Goal: Task Accomplishment & Management: Use online tool/utility

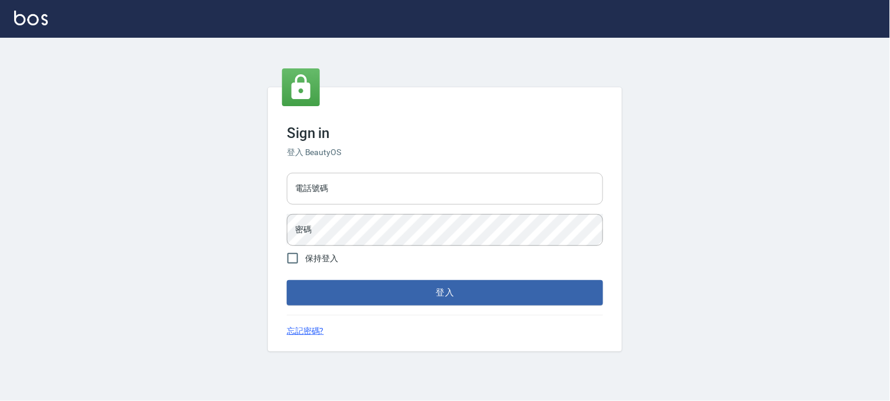
click at [494, 204] on input "電話號碼" at bounding box center [445, 189] width 316 height 32
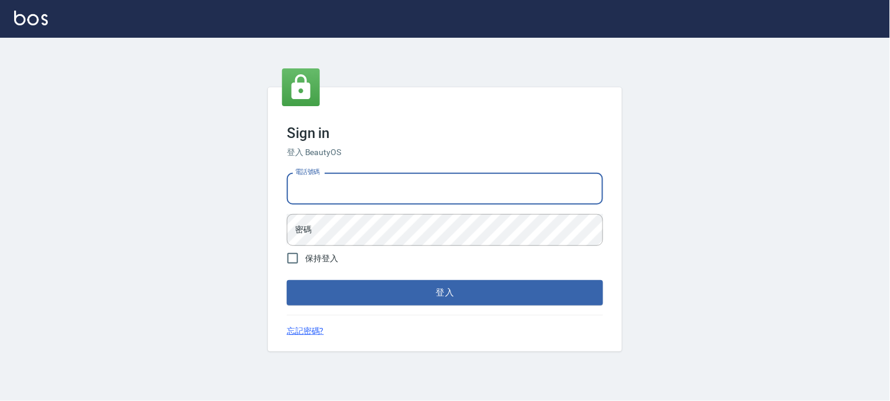
type input "0936888819"
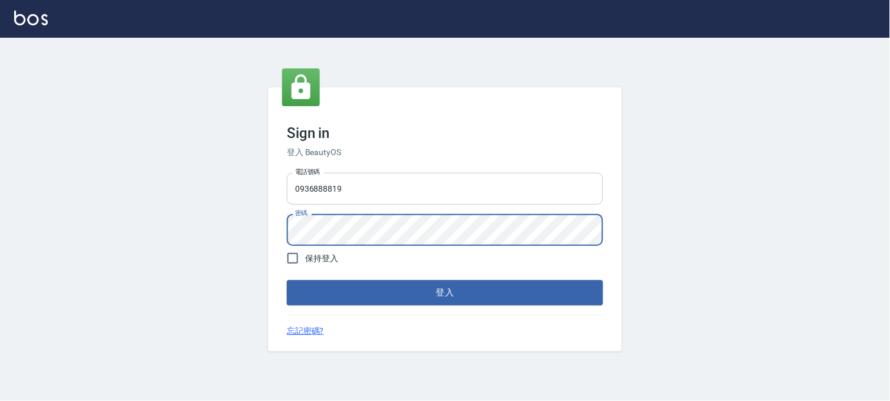
click at [287, 280] on button "登入" at bounding box center [445, 292] width 316 height 25
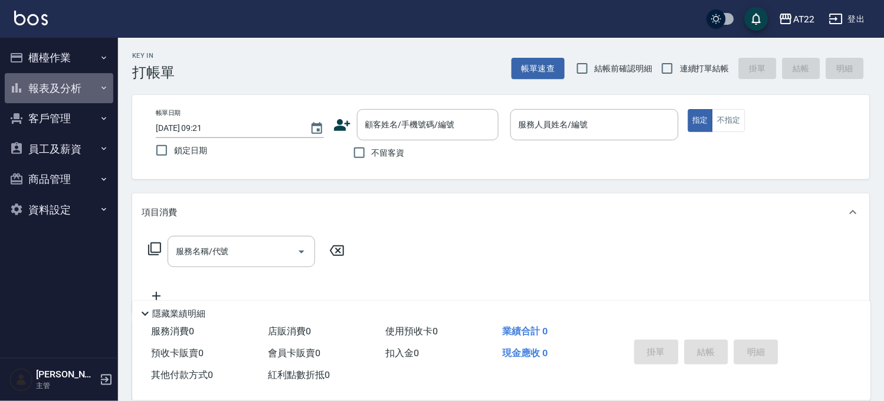
click at [80, 86] on button "報表及分析" at bounding box center [59, 88] width 109 height 31
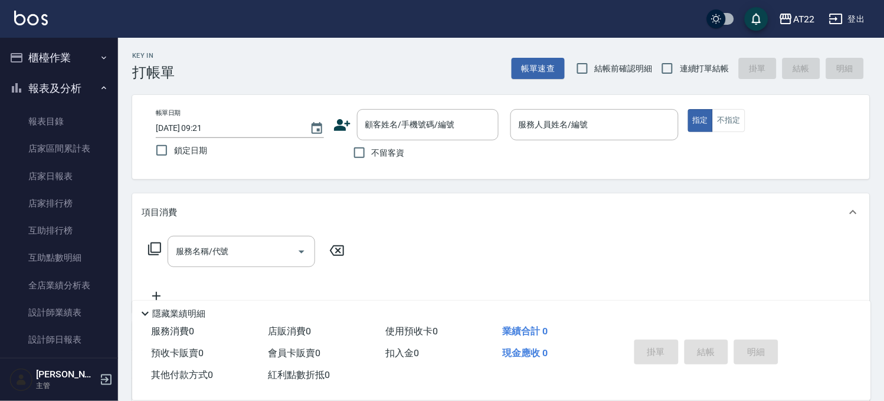
click at [61, 74] on button "報表及分析" at bounding box center [59, 88] width 109 height 31
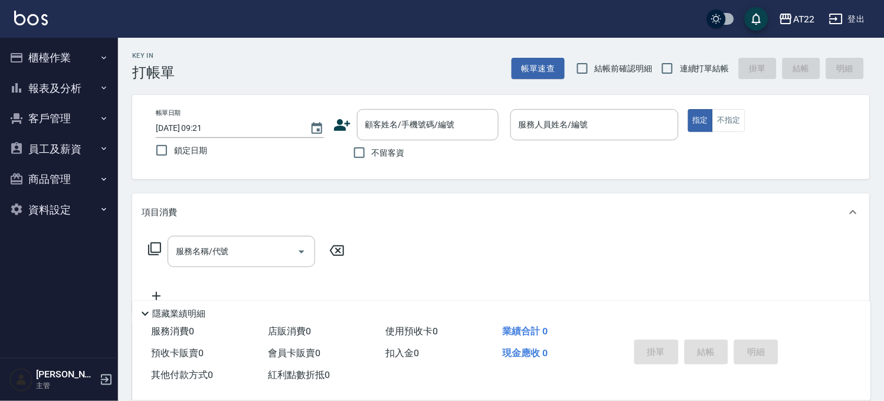
click at [74, 42] on button "櫃檯作業" at bounding box center [59, 57] width 109 height 31
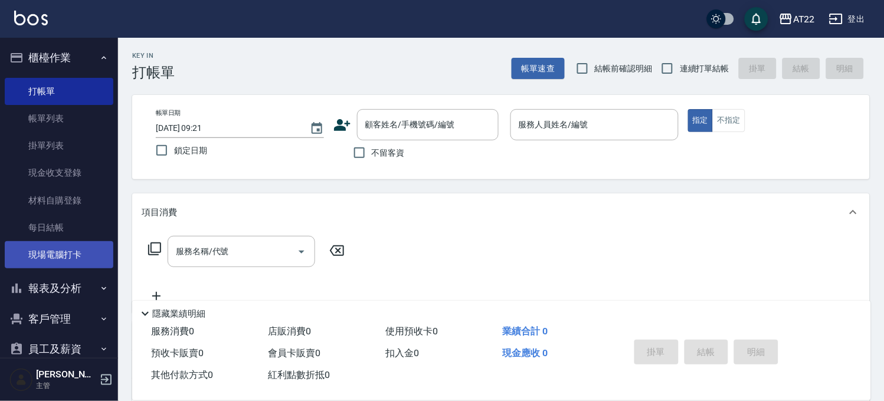
click at [86, 249] on link "現場電腦打卡" at bounding box center [59, 254] width 109 height 27
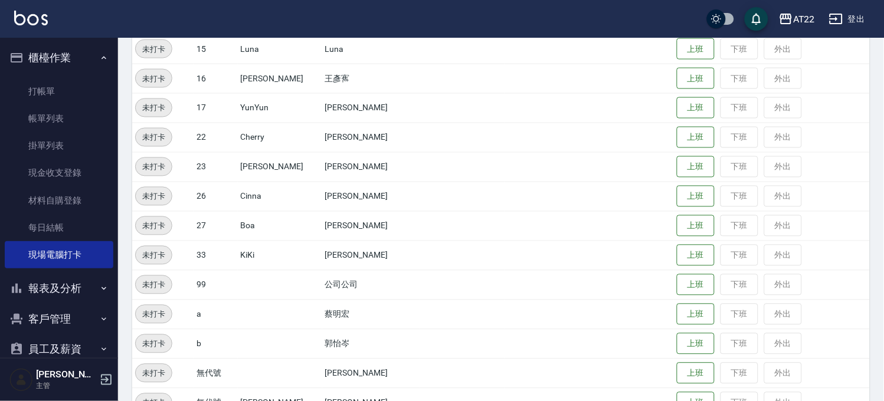
scroll to position [393, 0]
click at [677, 105] on button "上班" at bounding box center [696, 107] width 38 height 21
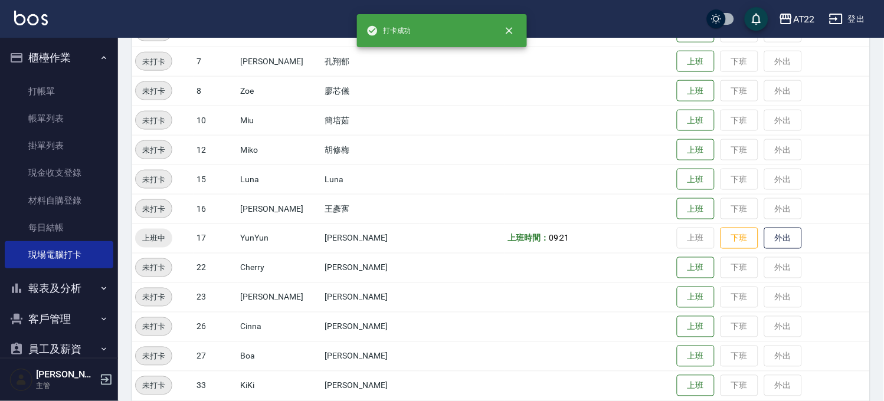
scroll to position [0, 0]
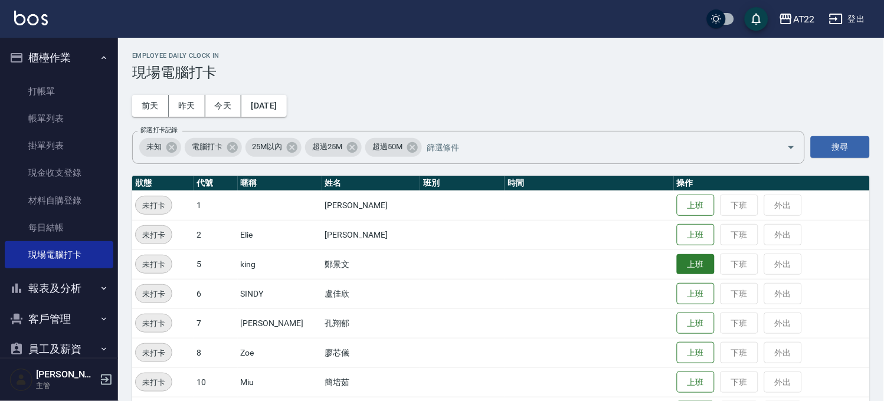
click at [677, 267] on button "上班" at bounding box center [696, 264] width 38 height 21
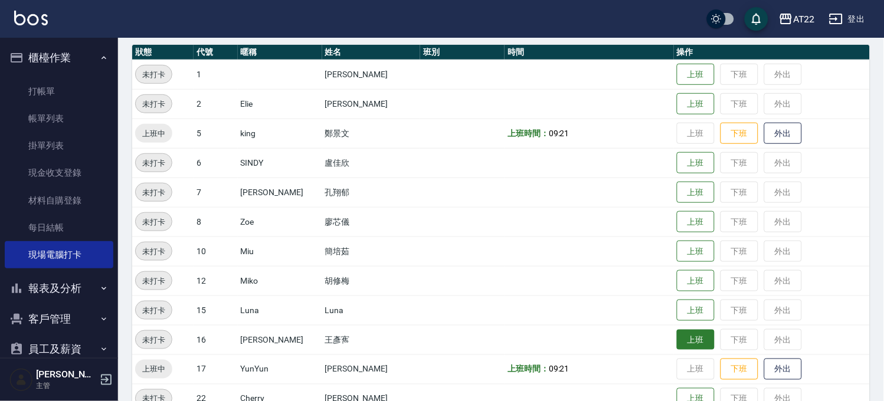
click at [681, 343] on button "上班" at bounding box center [696, 340] width 38 height 21
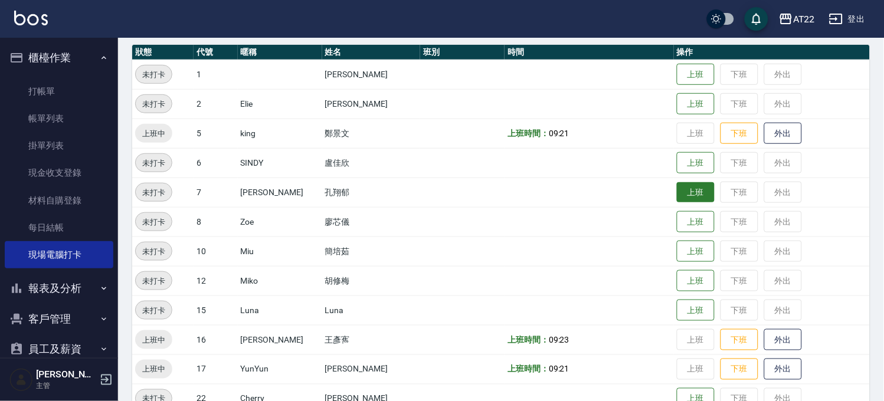
click at [685, 193] on button "上班" at bounding box center [696, 192] width 38 height 21
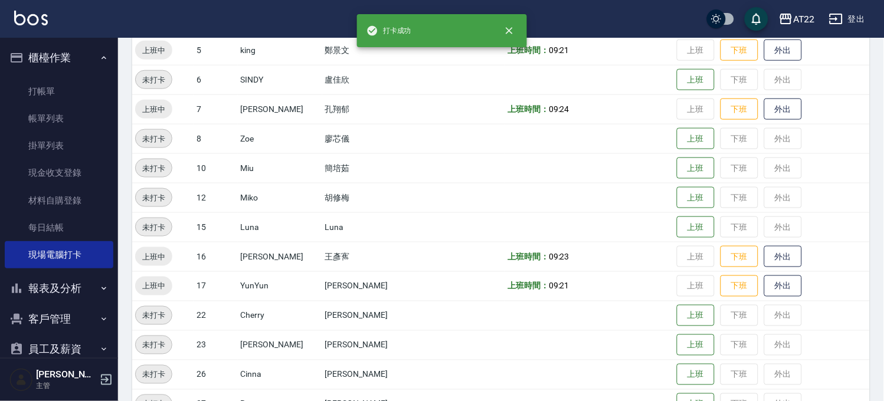
scroll to position [262, 0]
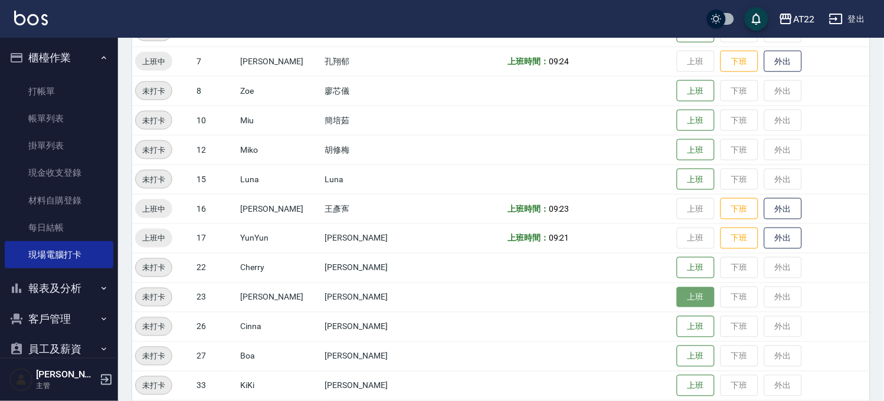
click at [687, 298] on button "上班" at bounding box center [696, 297] width 38 height 21
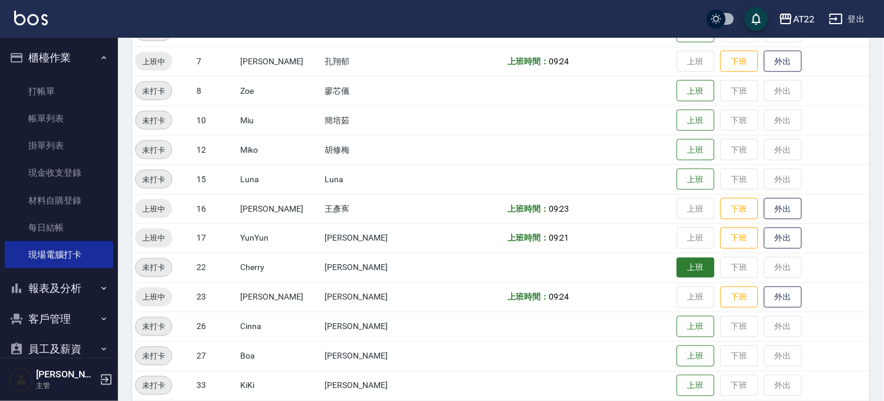
click at [685, 273] on button "上班" at bounding box center [696, 268] width 38 height 21
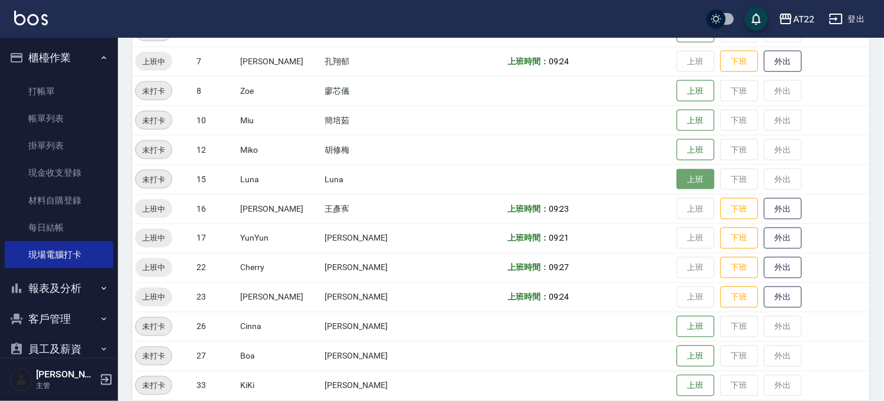
click at [685, 178] on button "上班" at bounding box center [696, 179] width 38 height 21
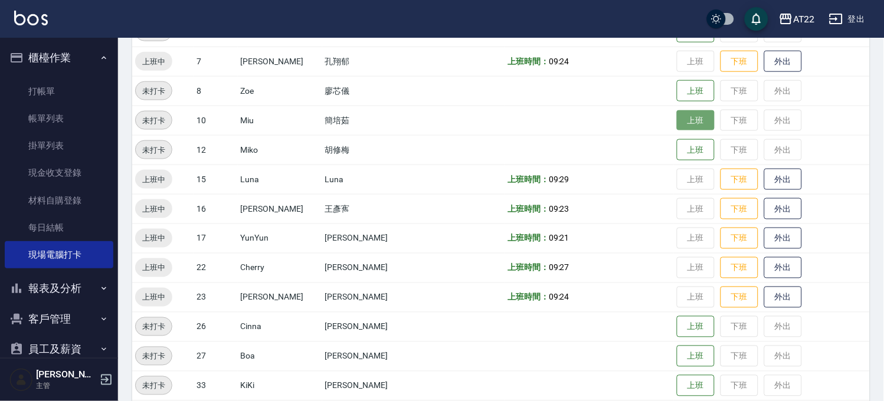
click at [677, 129] on button "上班" at bounding box center [696, 120] width 38 height 21
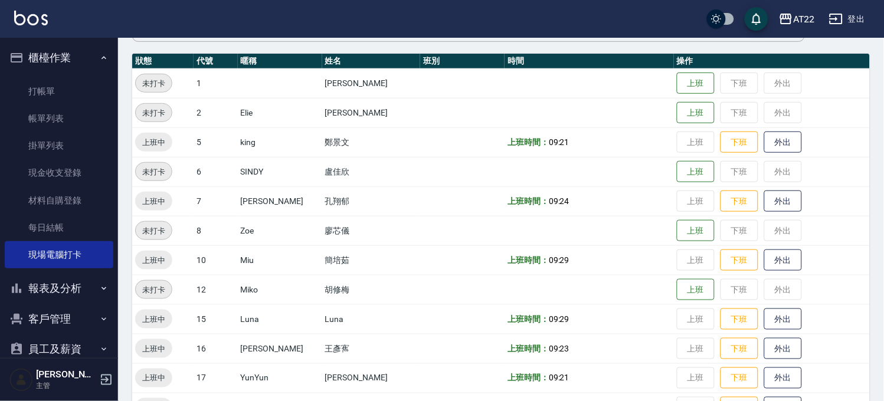
scroll to position [0, 0]
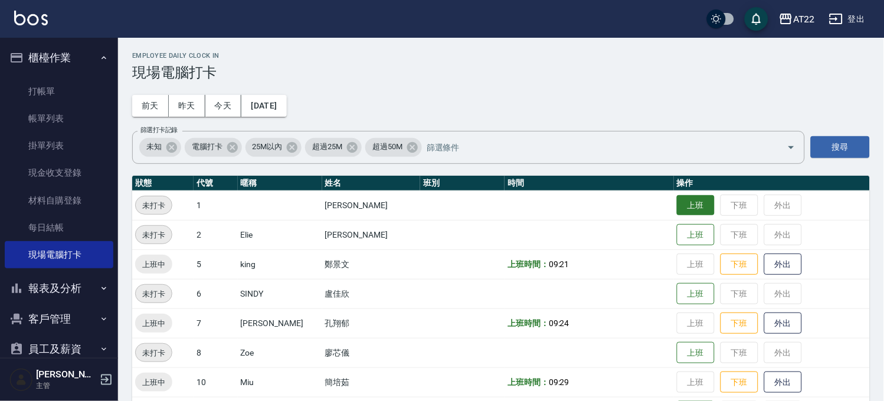
click at [677, 201] on button "上班" at bounding box center [696, 205] width 38 height 21
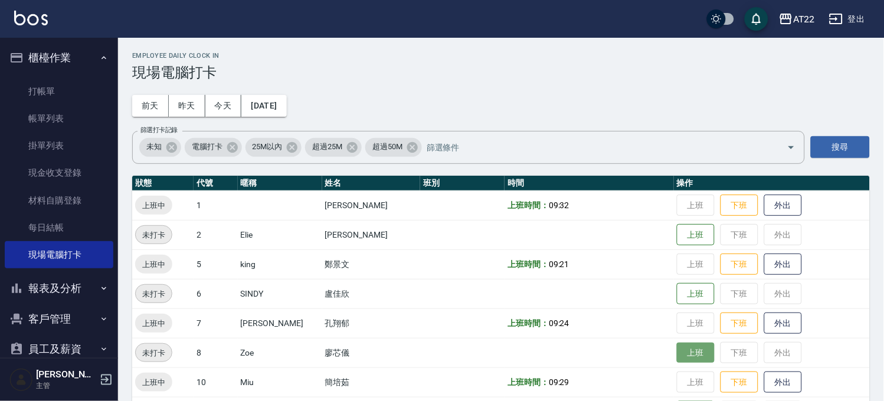
click at [682, 355] on button "上班" at bounding box center [696, 353] width 38 height 21
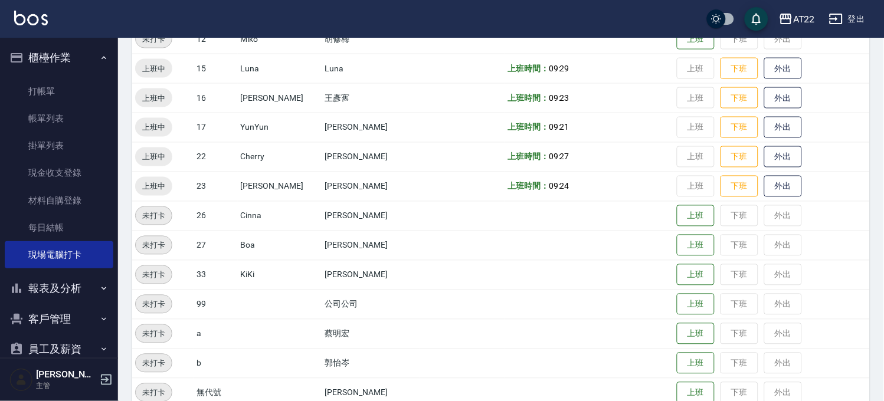
scroll to position [376, 0]
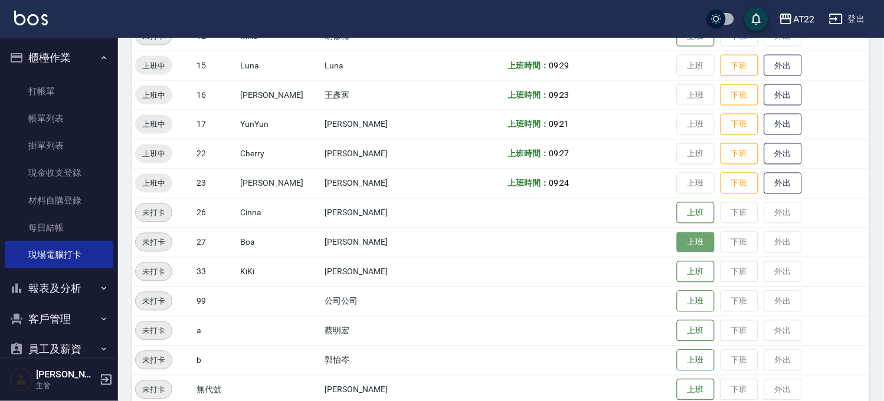
click at [691, 248] on button "上班" at bounding box center [696, 242] width 38 height 21
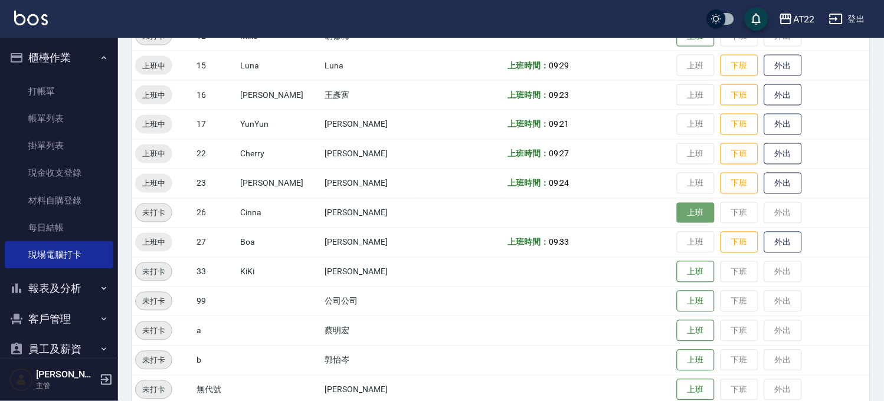
click at [681, 214] on button "上班" at bounding box center [696, 213] width 38 height 21
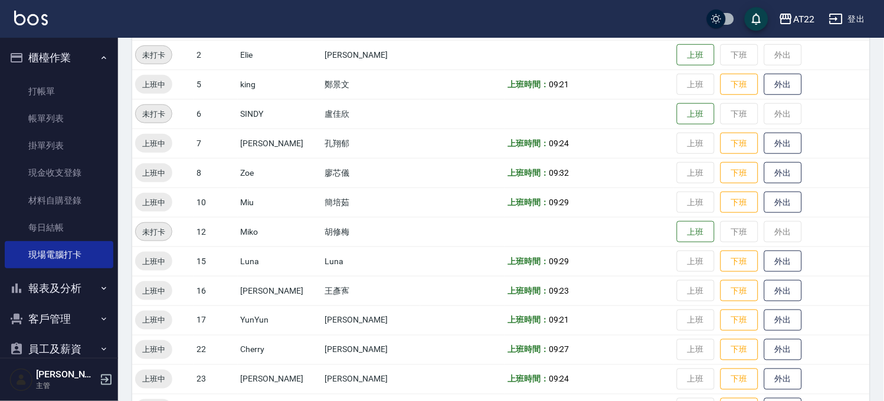
scroll to position [179, 0]
click at [677, 230] on button "上班" at bounding box center [696, 232] width 38 height 21
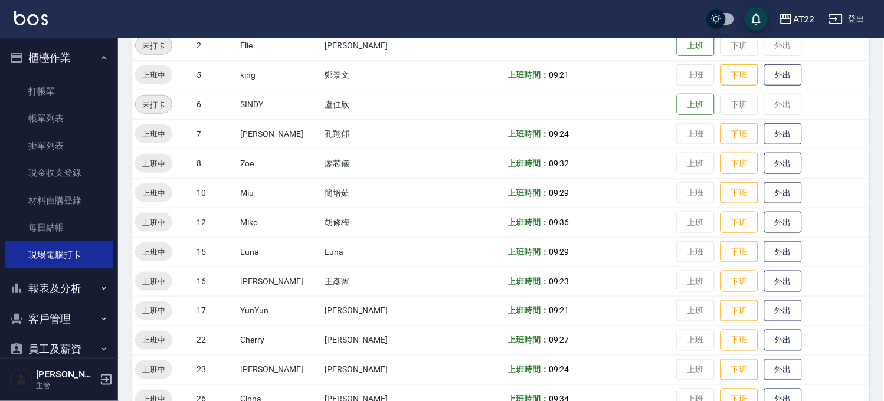
scroll to position [310, 0]
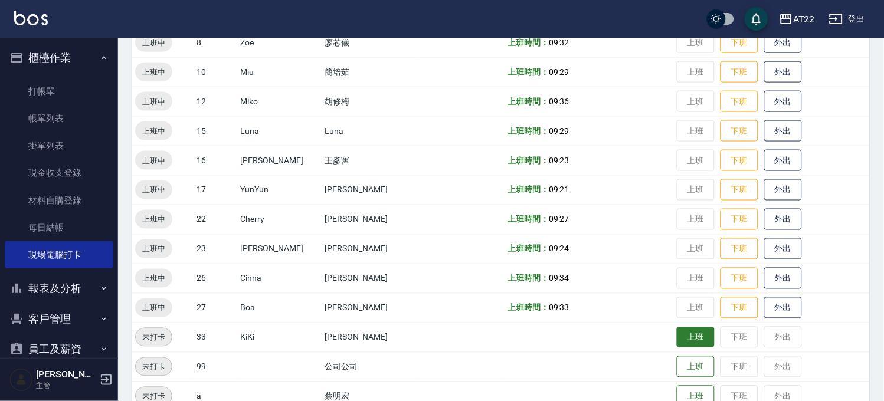
click at [683, 343] on button "上班" at bounding box center [696, 337] width 38 height 21
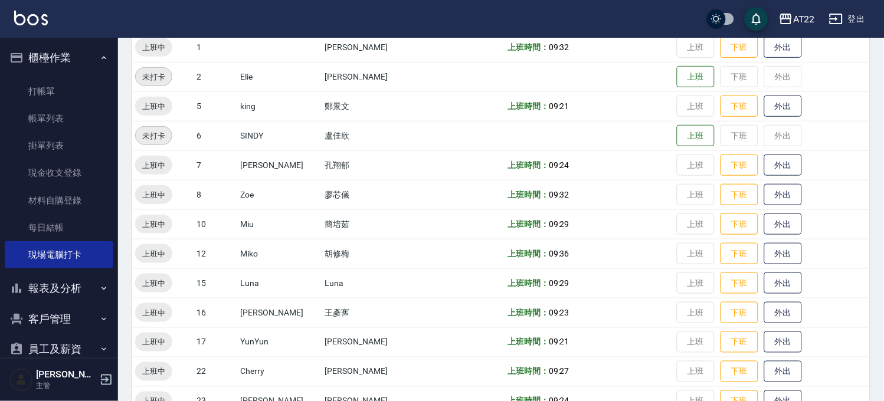
scroll to position [114, 0]
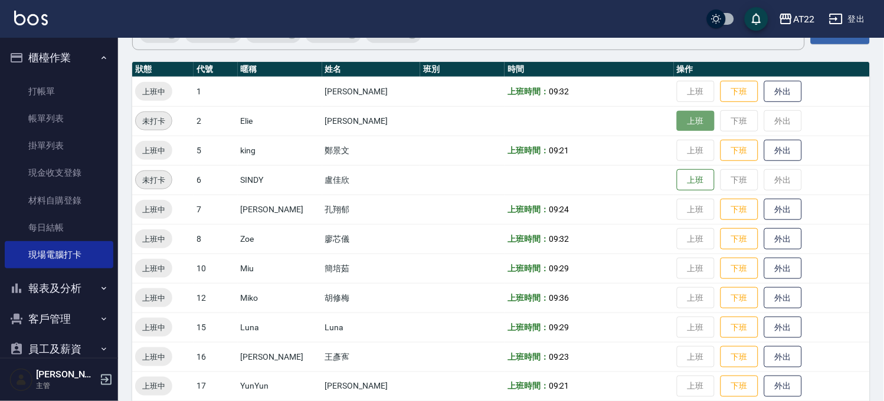
click at [682, 126] on button "上班" at bounding box center [696, 121] width 38 height 21
